Goal: Navigation & Orientation: Understand site structure

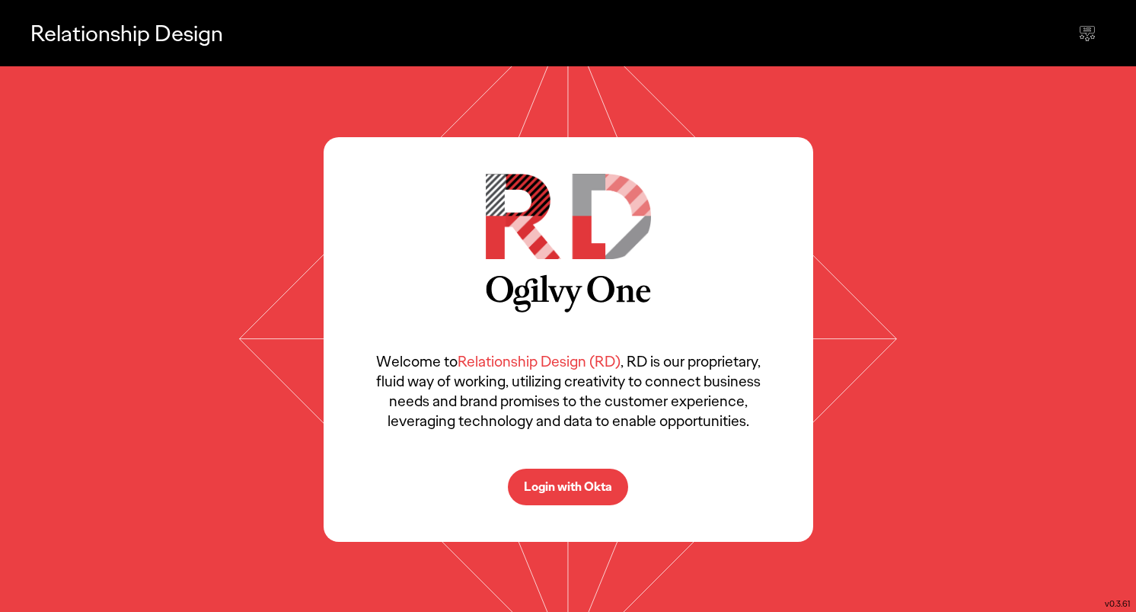
click at [574, 483] on p "Login with Okta" at bounding box center [568, 487] width 88 height 12
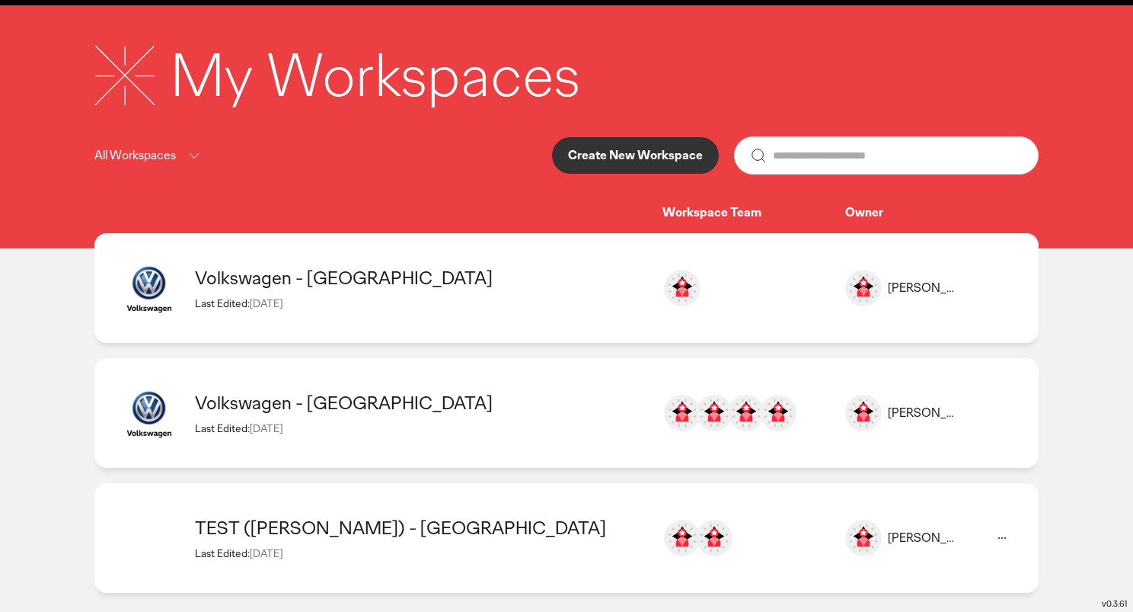
scroll to position [72, 0]
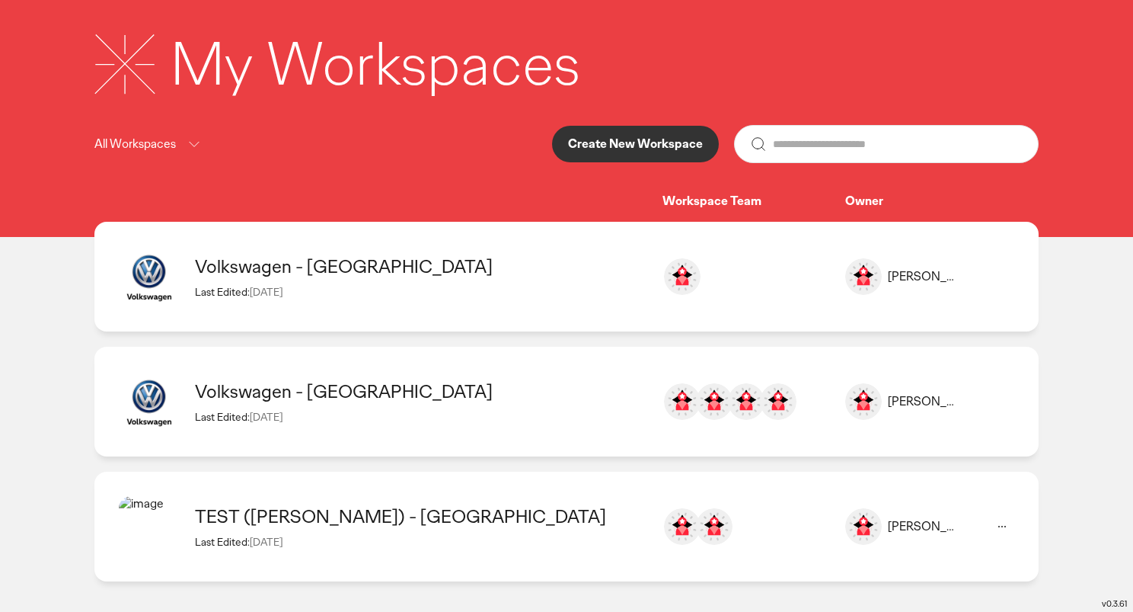
click at [385, 513] on div "TEST ([PERSON_NAME]) - [GEOGRAPHIC_DATA]" at bounding box center [421, 516] width 452 height 24
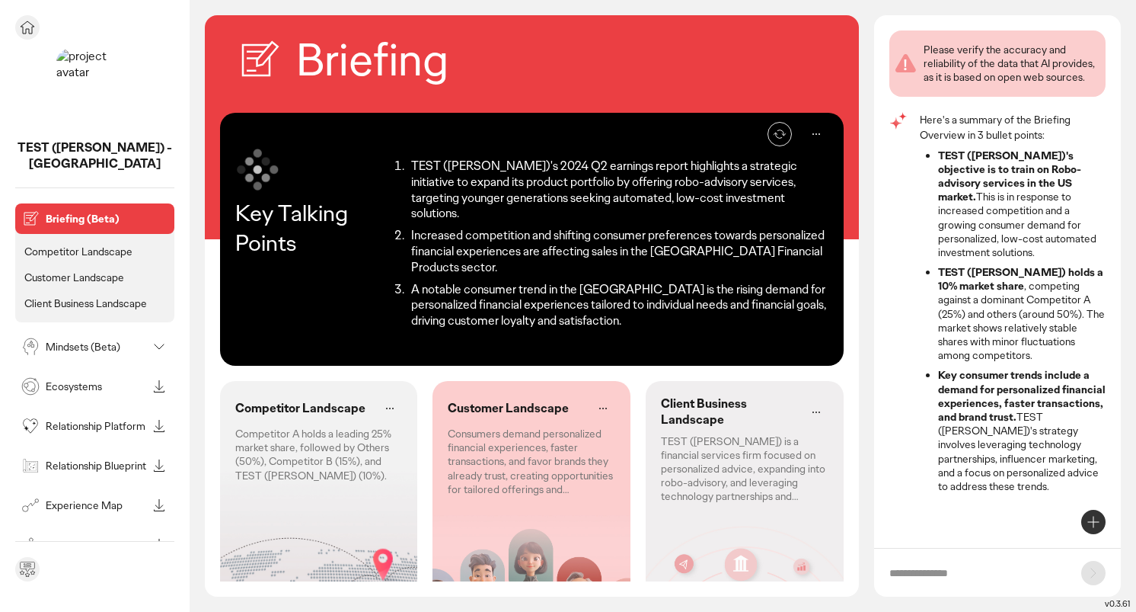
click at [101, 379] on div "Ecosystems" at bounding box center [82, 386] width 129 height 24
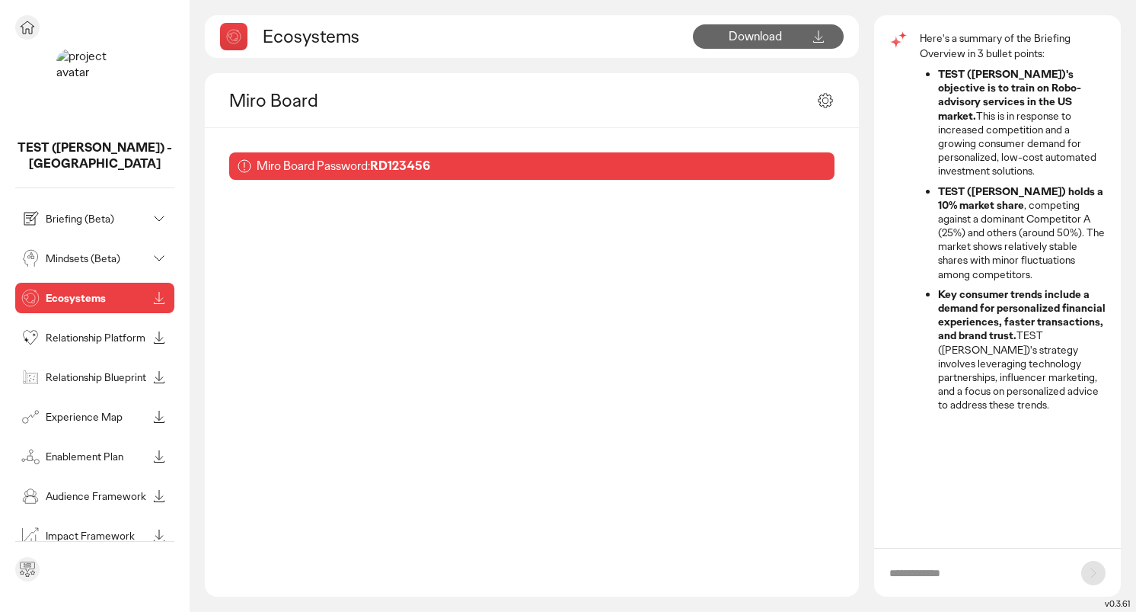
click at [81, 253] on p "Mindsets (Beta)" at bounding box center [96, 258] width 101 height 11
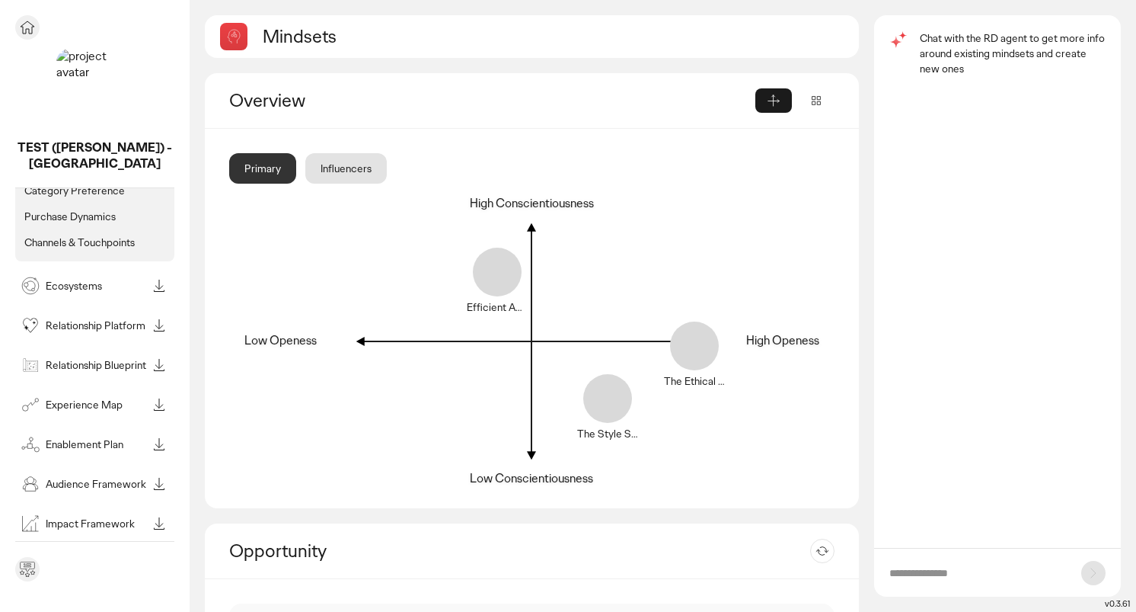
scroll to position [187, 0]
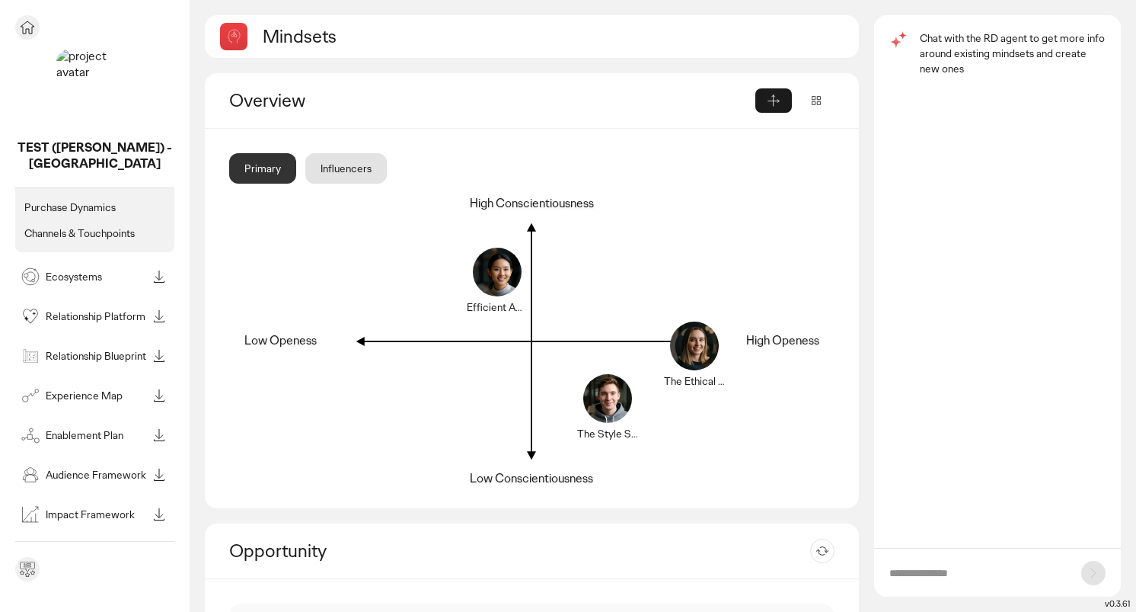
click at [140, 469] on p "Audience Framework" at bounding box center [96, 474] width 101 height 11
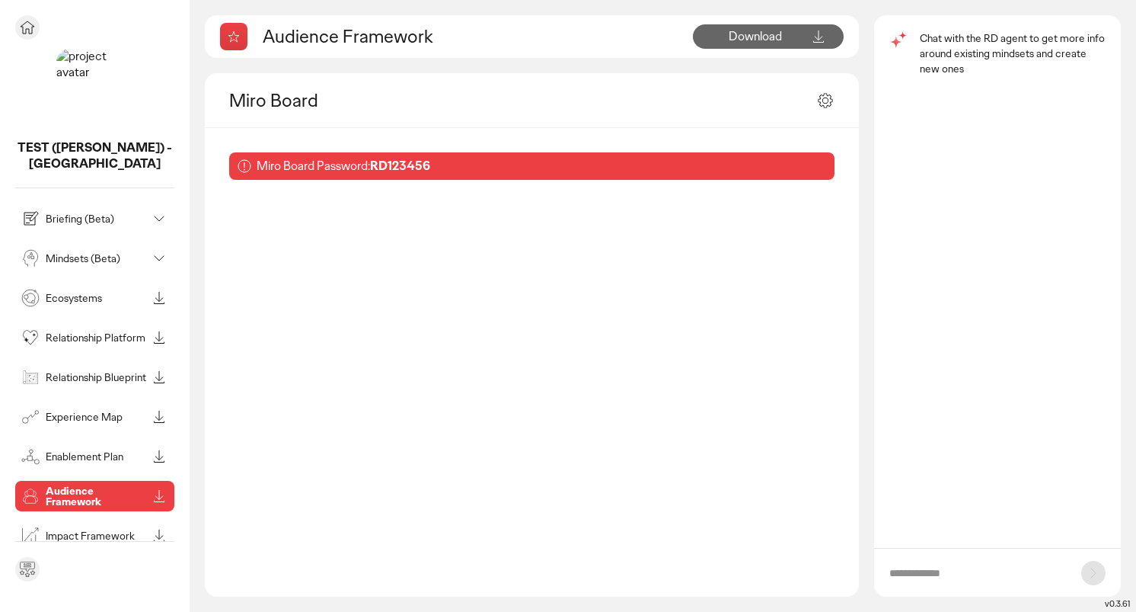
click at [72, 213] on p "Briefing (Beta)" at bounding box center [96, 218] width 101 height 11
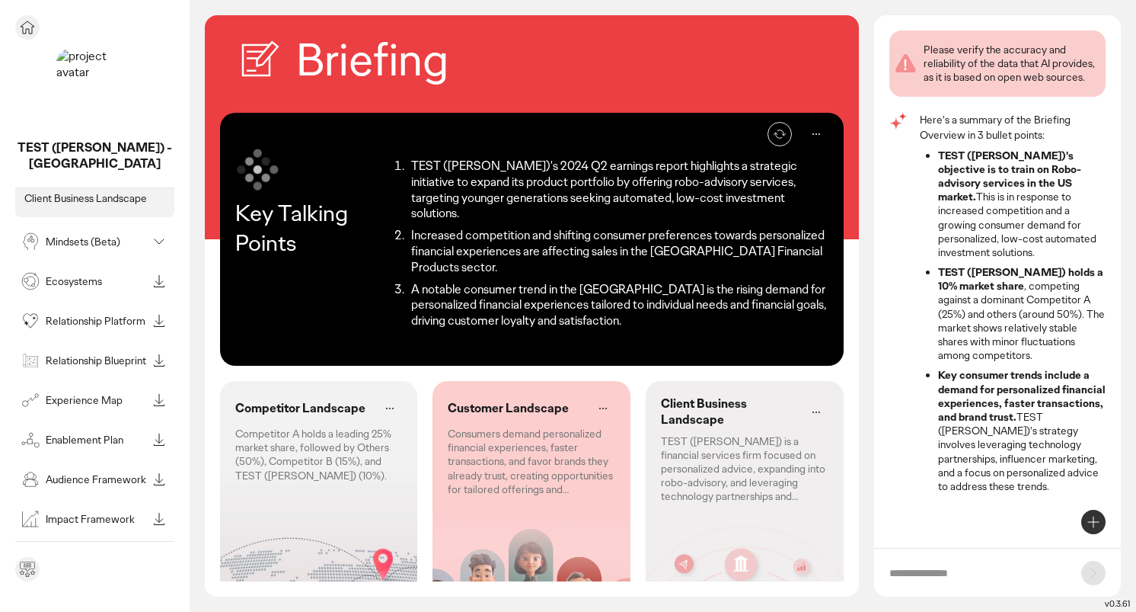
scroll to position [110, 0]
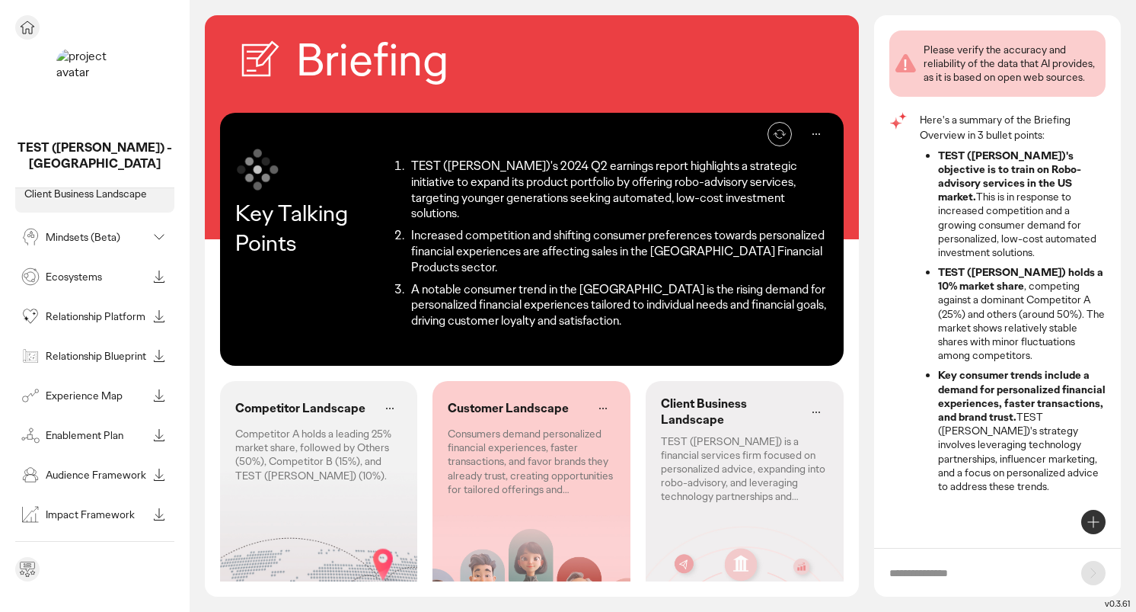
click at [103, 311] on p "Relationship Platform" at bounding box center [96, 316] width 101 height 11
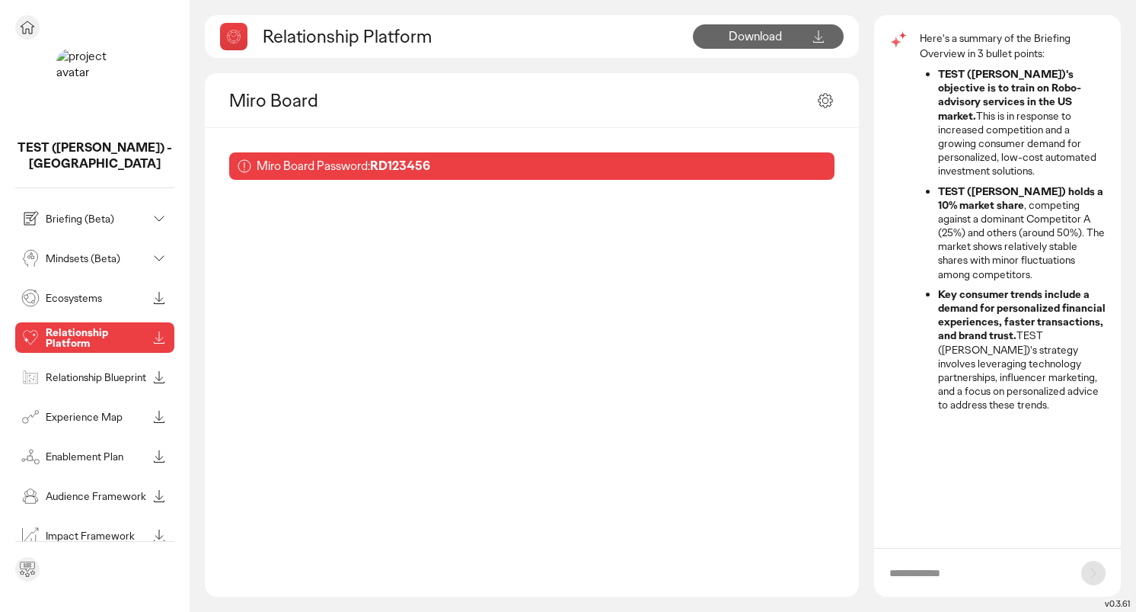
click at [82, 253] on p "Mindsets (Beta)" at bounding box center [96, 258] width 101 height 11
